Goal: Information Seeking & Learning: Compare options

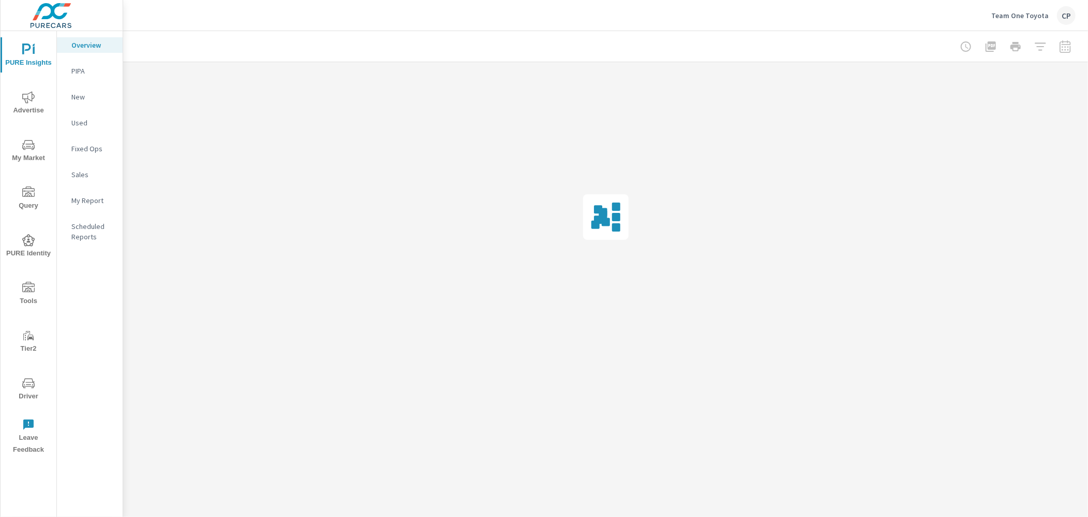
click at [21, 97] on span "Advertise" at bounding box center [29, 103] width 50 height 25
click at [77, 63] on div "Search" at bounding box center [90, 71] width 66 height 16
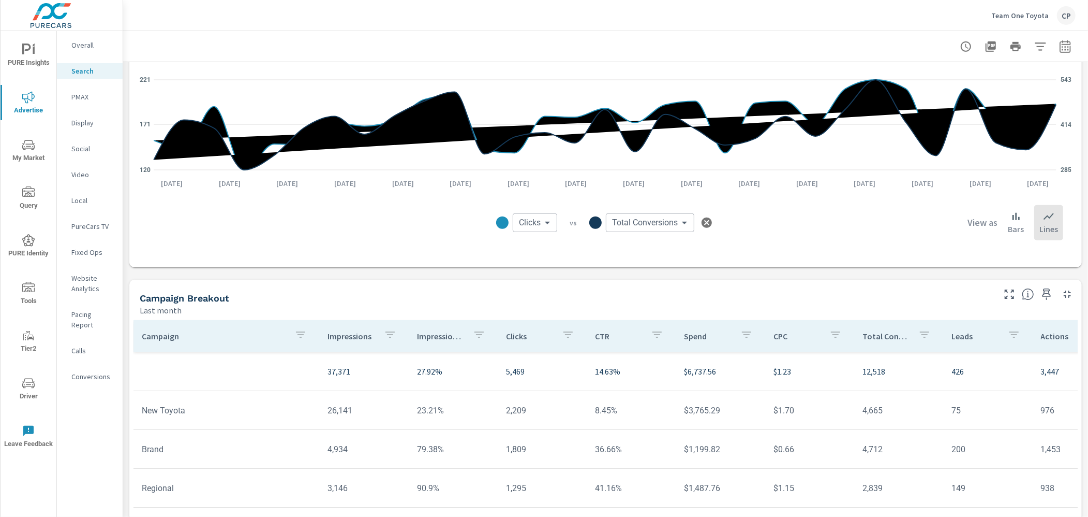
scroll to position [649, 0]
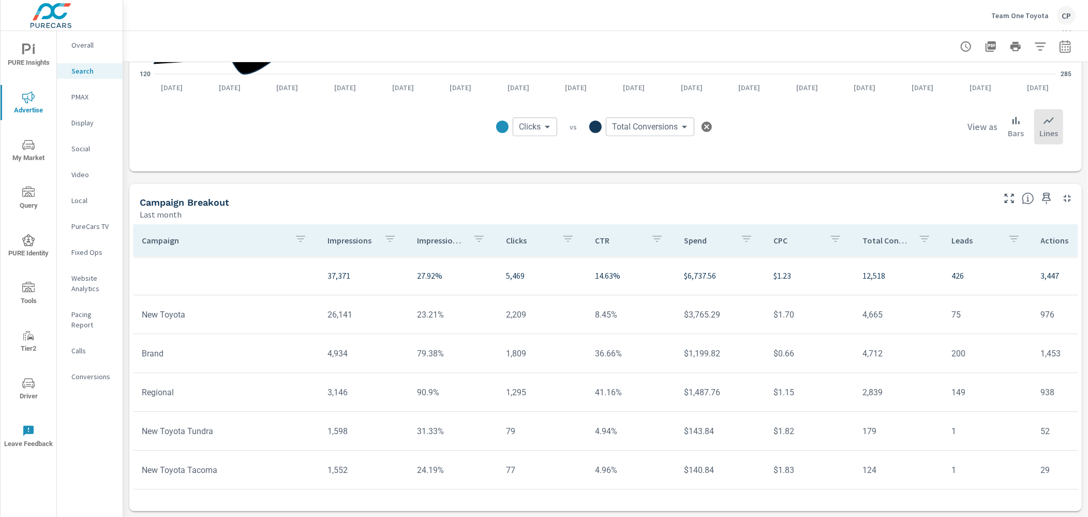
click at [108, 102] on div "PMAX" at bounding box center [90, 97] width 66 height 16
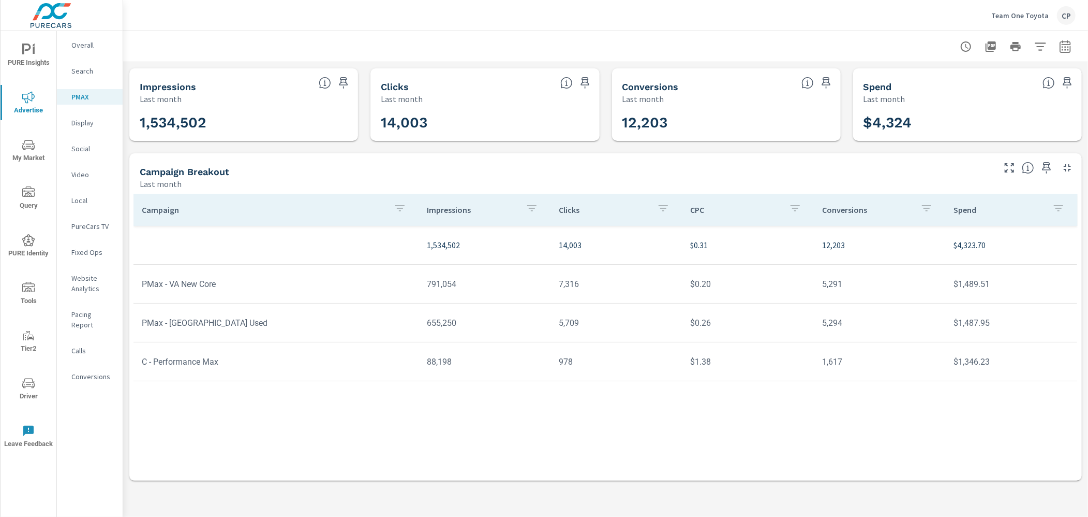
click at [1070, 51] on icon "button" at bounding box center [1066, 46] width 12 height 12
click at [990, 97] on select "Custom [DATE] Last week Last 7 days Last 14 days Last 30 days Last 45 days Last…" at bounding box center [983, 89] width 104 height 21
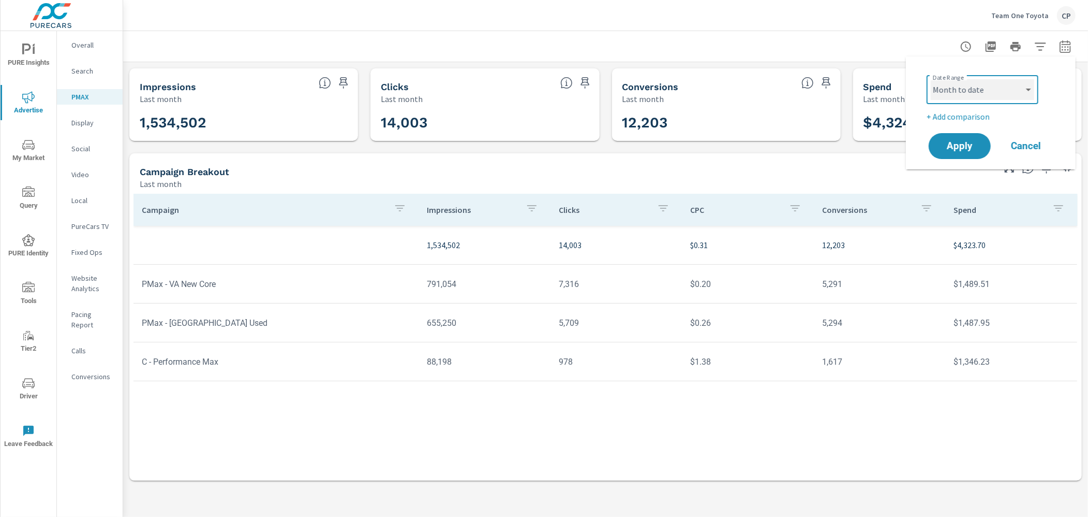
click at [931, 79] on select "Custom [DATE] Last week Last 7 days Last 14 days Last 30 days Last 45 days Last…" at bounding box center [983, 89] width 104 height 21
select select "Month to date"
click at [957, 113] on p "+ Add comparison" at bounding box center [993, 116] width 133 height 12
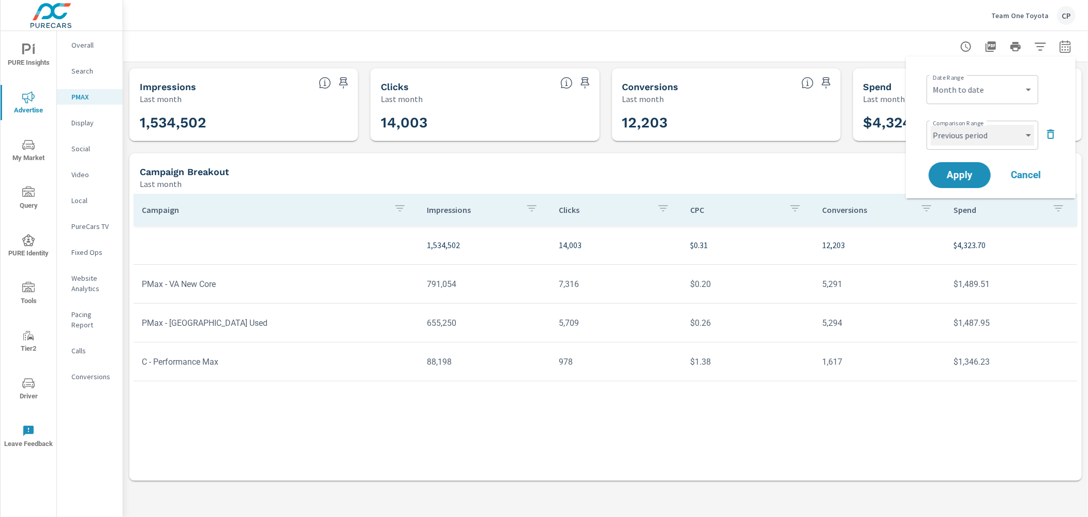
click at [968, 141] on select "Custom Previous period Previous month Previous year" at bounding box center [983, 135] width 104 height 21
click at [931, 125] on select "Custom Previous period Previous month Previous year" at bounding box center [983, 135] width 104 height 21
select select "custom"
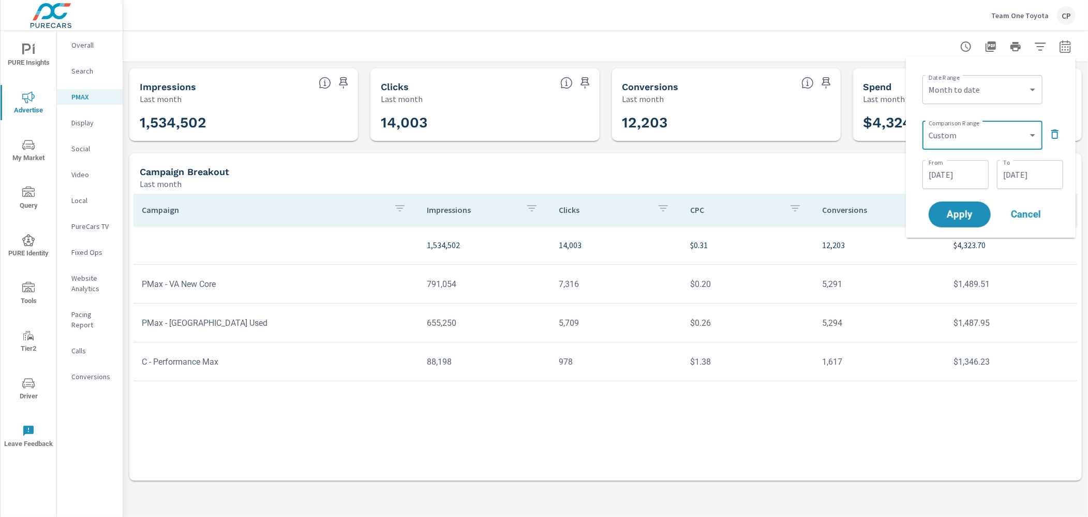
click at [943, 158] on div "From [DATE] From To [DATE] To" at bounding box center [993, 173] width 141 height 35
click at [938, 168] on input "[DATE]" at bounding box center [956, 174] width 58 height 21
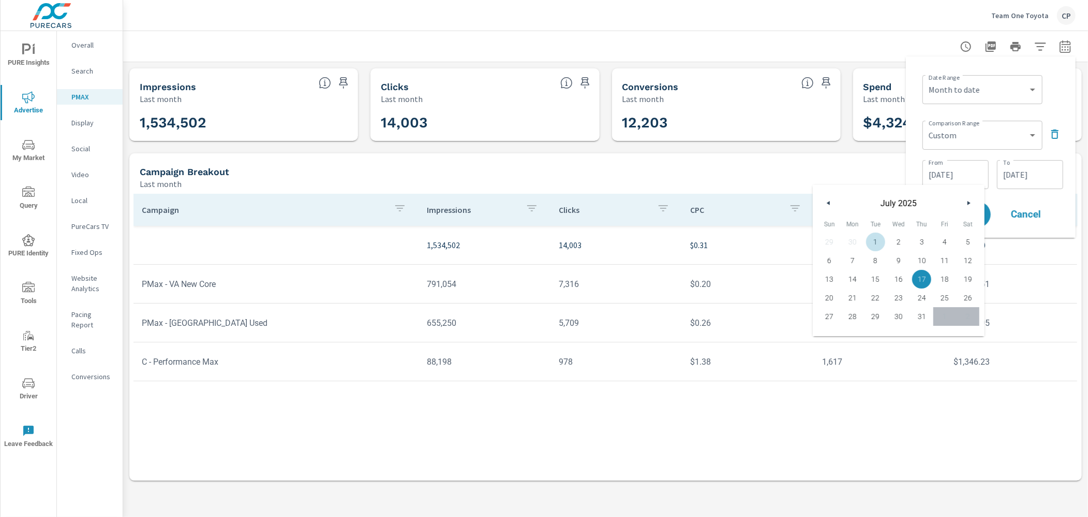
click at [881, 245] on span "1" at bounding box center [875, 241] width 23 height 13
type input "[DATE]"
click at [1009, 184] on input "[DATE]" at bounding box center [1031, 174] width 58 height 21
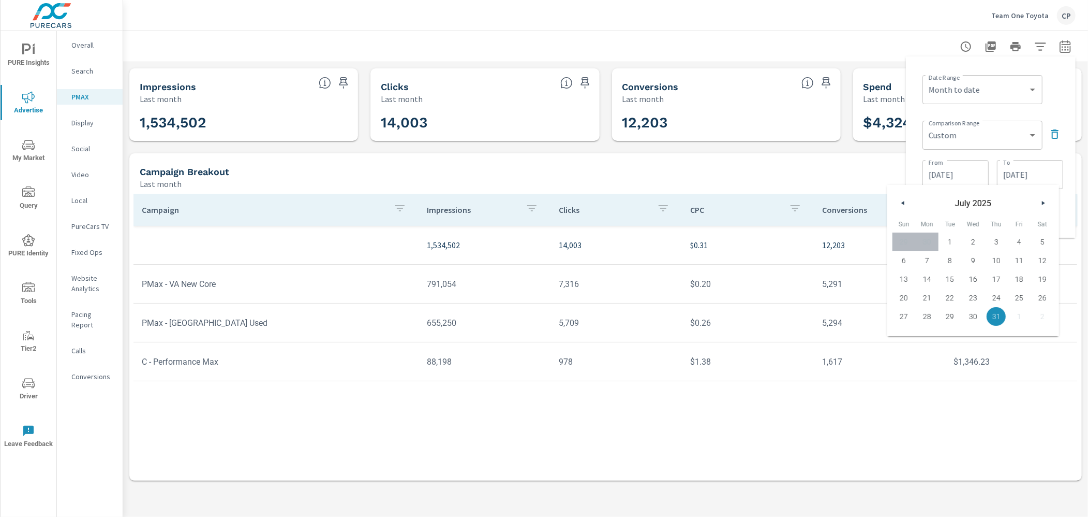
click at [923, 273] on span "14" at bounding box center [927, 278] width 23 height 13
type input "[DATE]"
drag, startPoint x: 1062, startPoint y: 116, endPoint x: 1055, endPoint y: 134, distance: 18.2
click at [1062, 117] on div "Comparison Range Custom Previous period Previous month Previous year ​" at bounding box center [993, 133] width 141 height 35
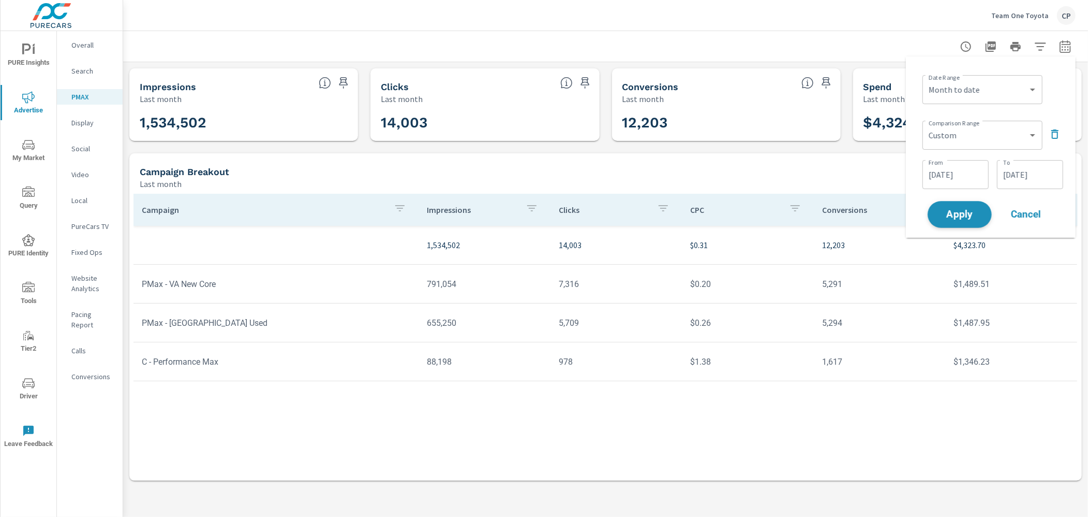
click at [967, 217] on span "Apply" at bounding box center [960, 215] width 42 height 10
